Goal: Obtain resource: Download file/media

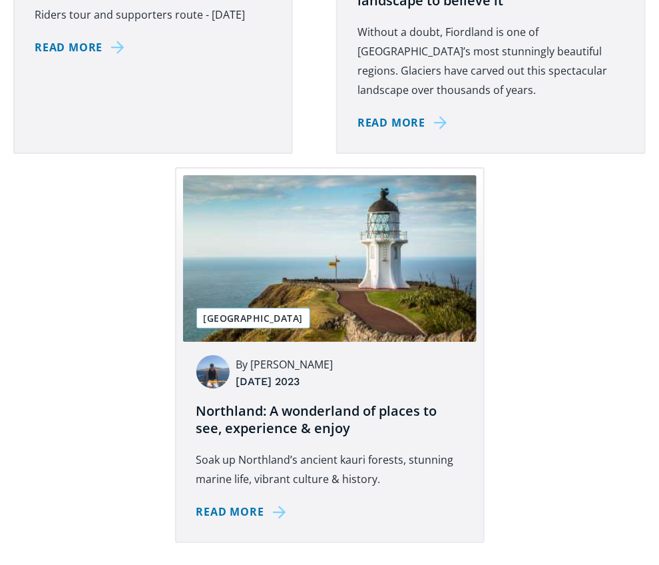
scroll to position [4330, 0]
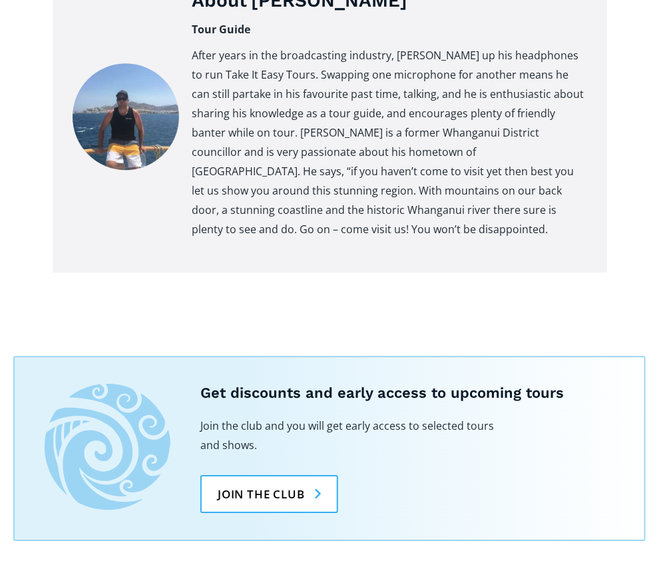
scroll to position [3664, 0]
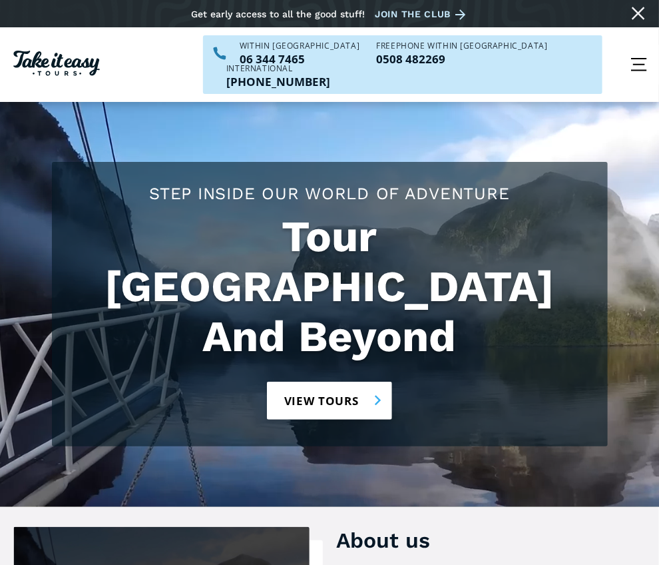
click at [352, 402] on link "View tours" at bounding box center [330, 401] width 126 height 38
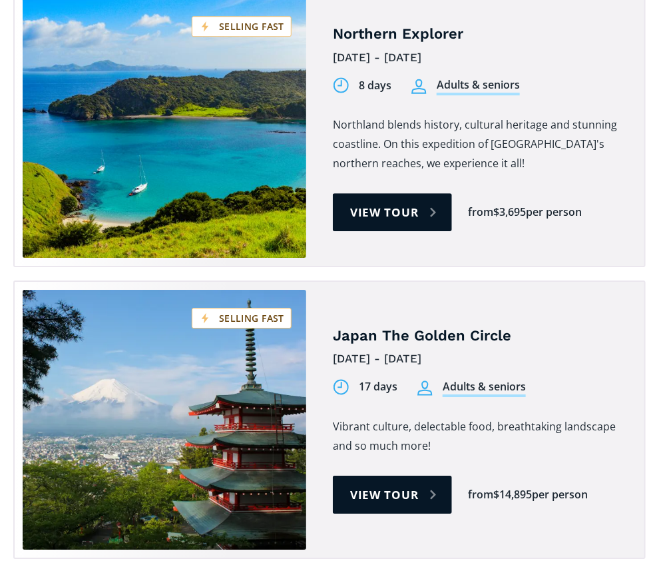
scroll to position [4263, 0]
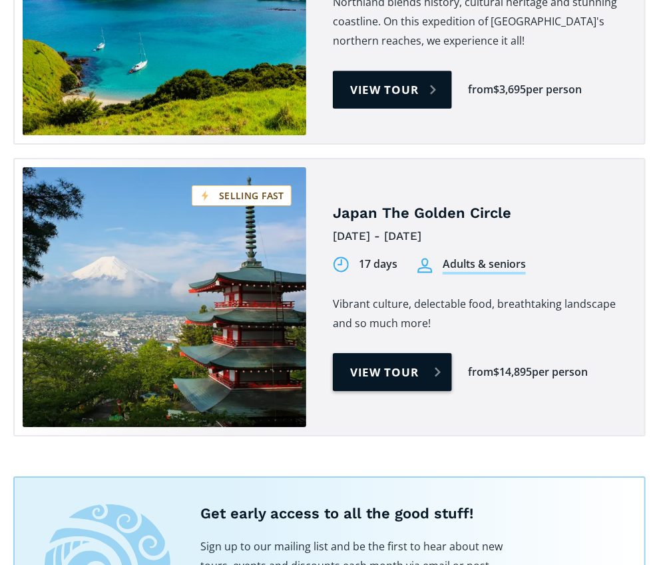
click at [452, 391] on link "View tour" at bounding box center [392, 372] width 119 height 38
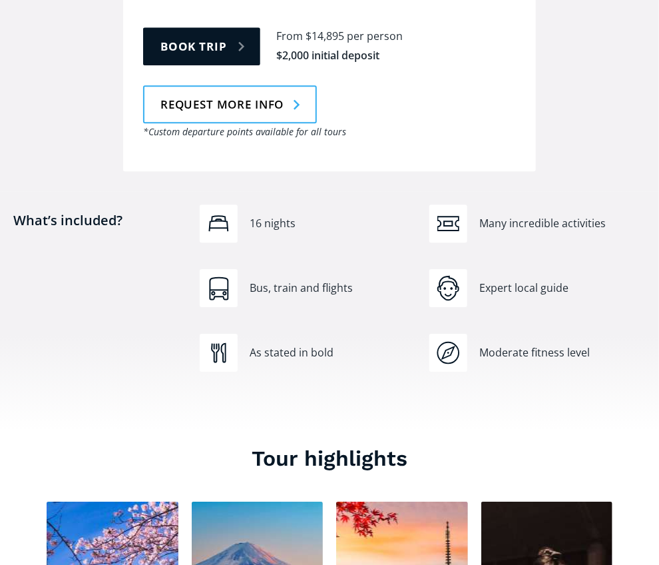
scroll to position [666, 0]
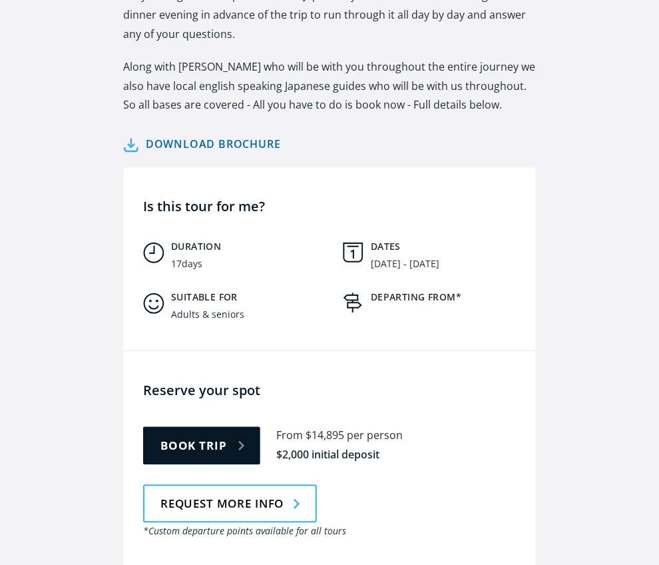
click at [125, 155] on link "Download brochure" at bounding box center [202, 144] width 158 height 19
